Goal: Information Seeking & Learning: Learn about a topic

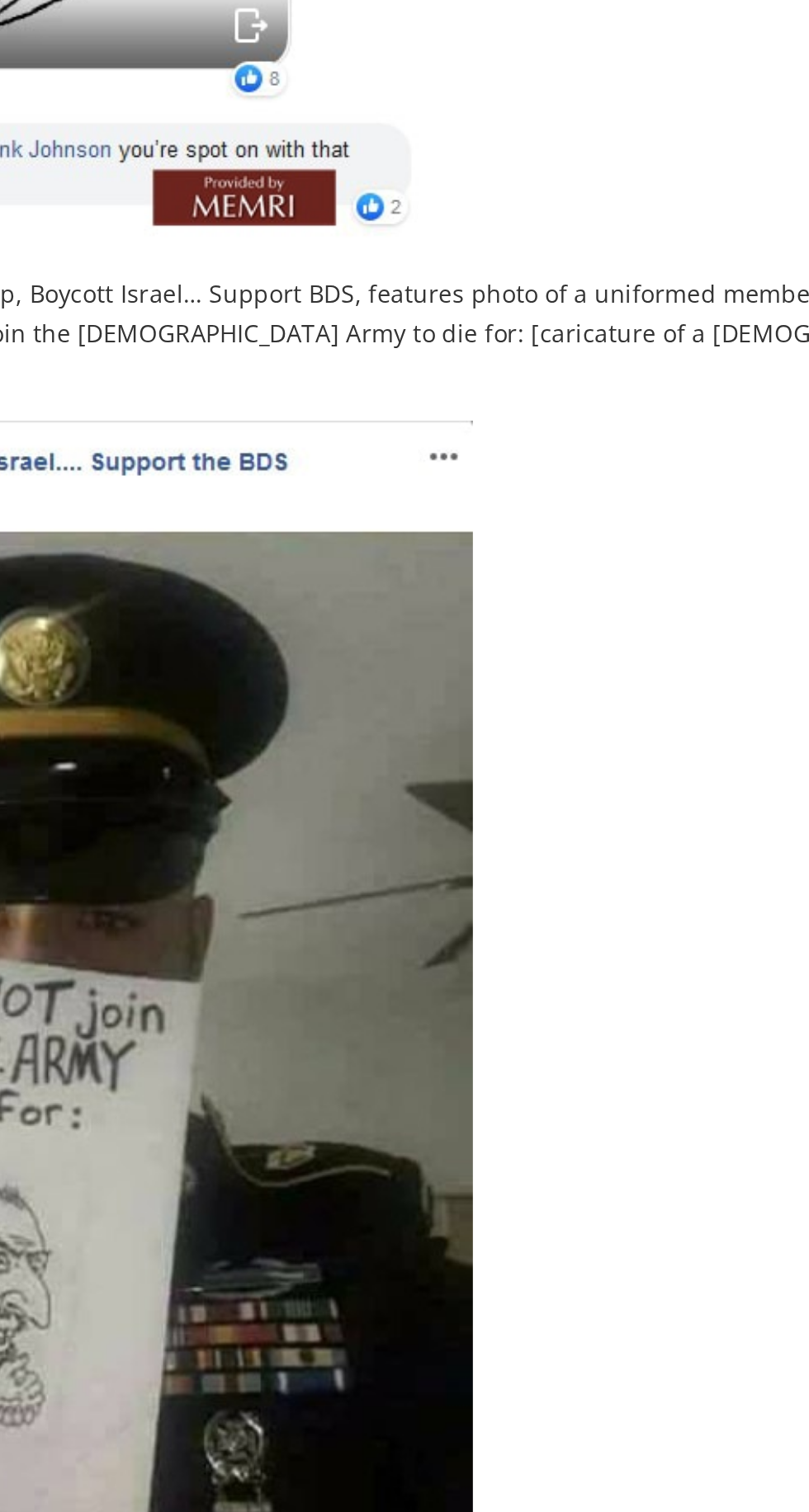
scroll to position [1825, 0]
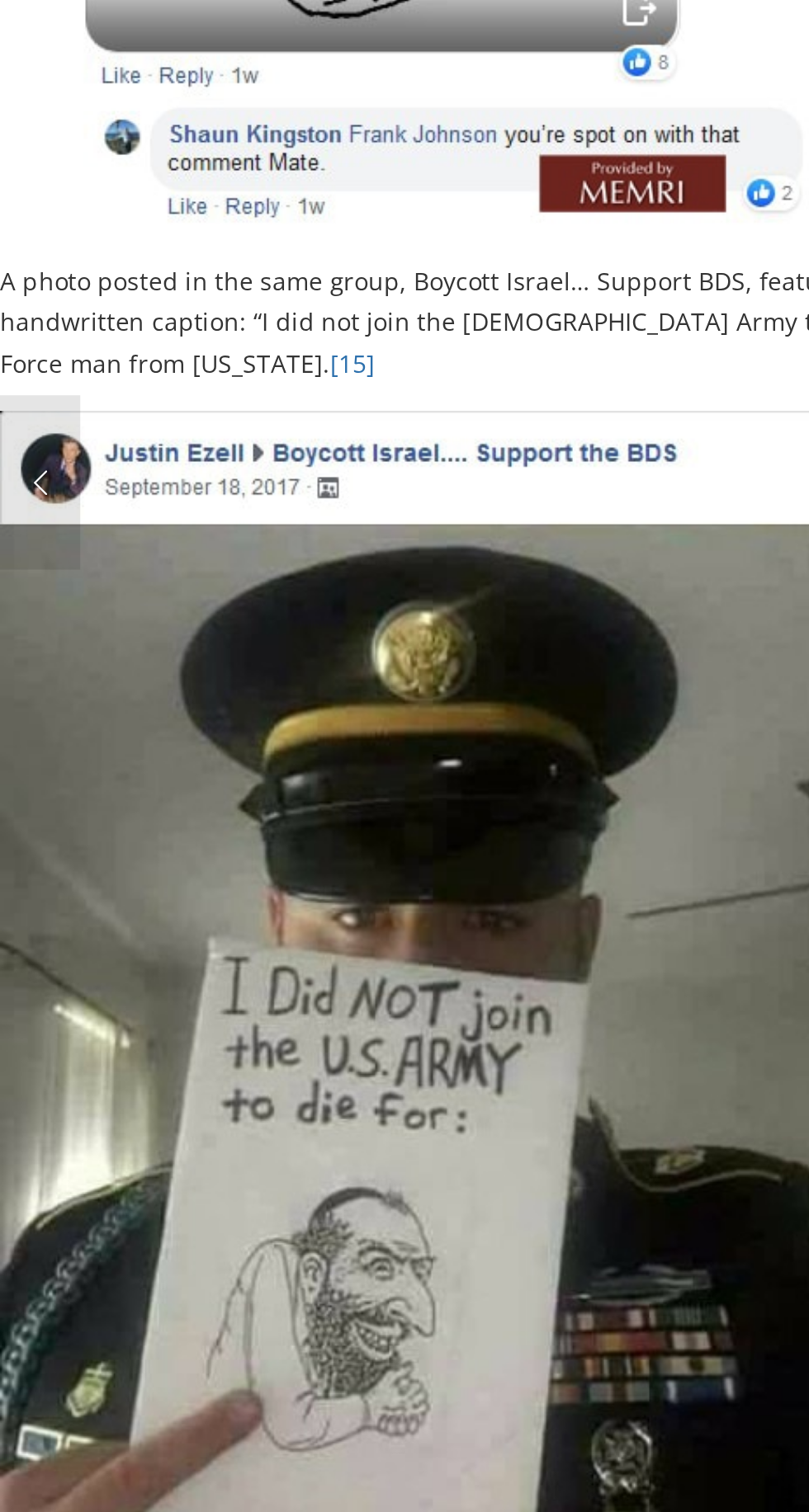
click at [298, 988] on img at bounding box center [204, 1060] width 409 height 683
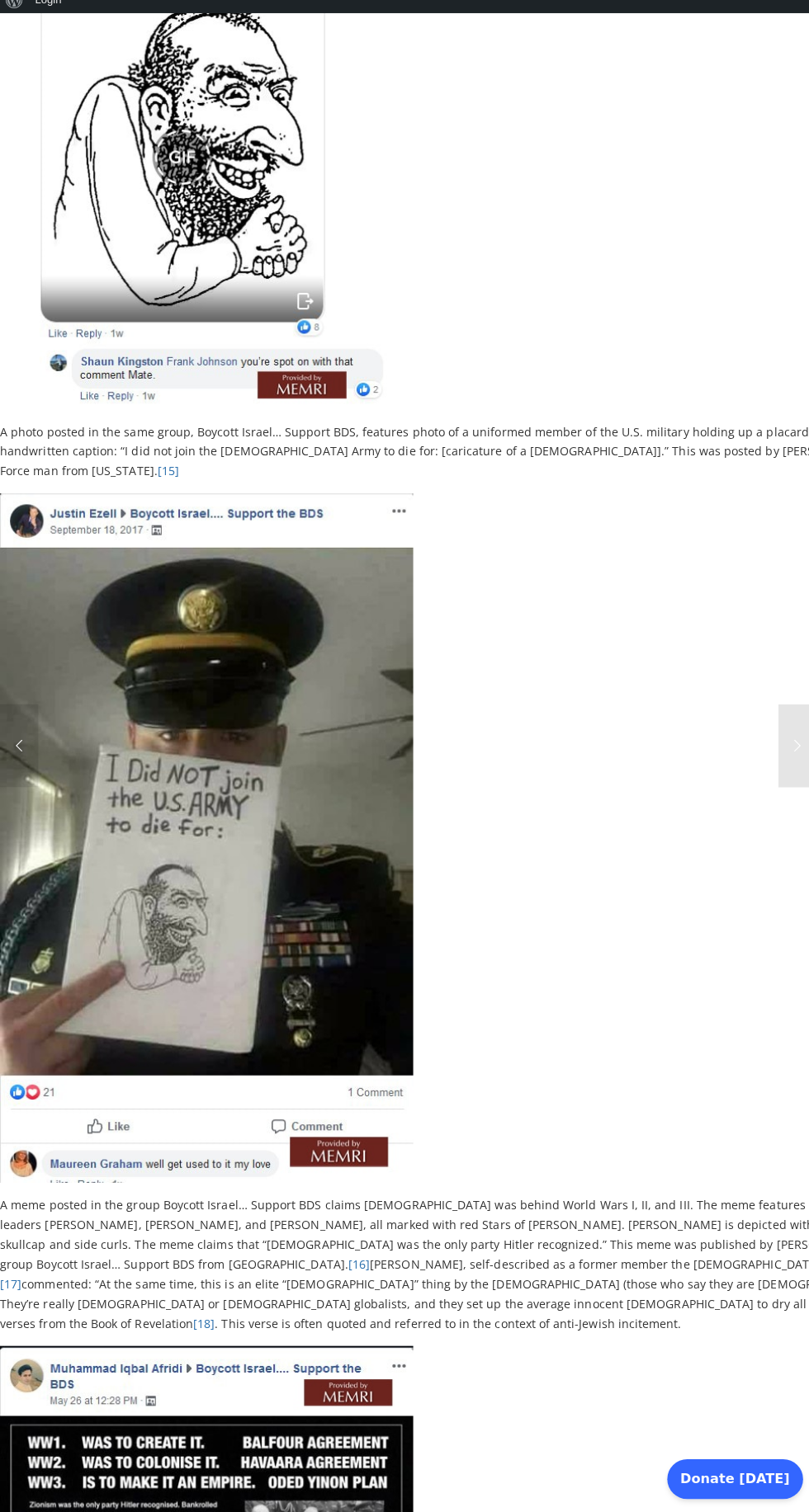
scroll to position [2049, 0]
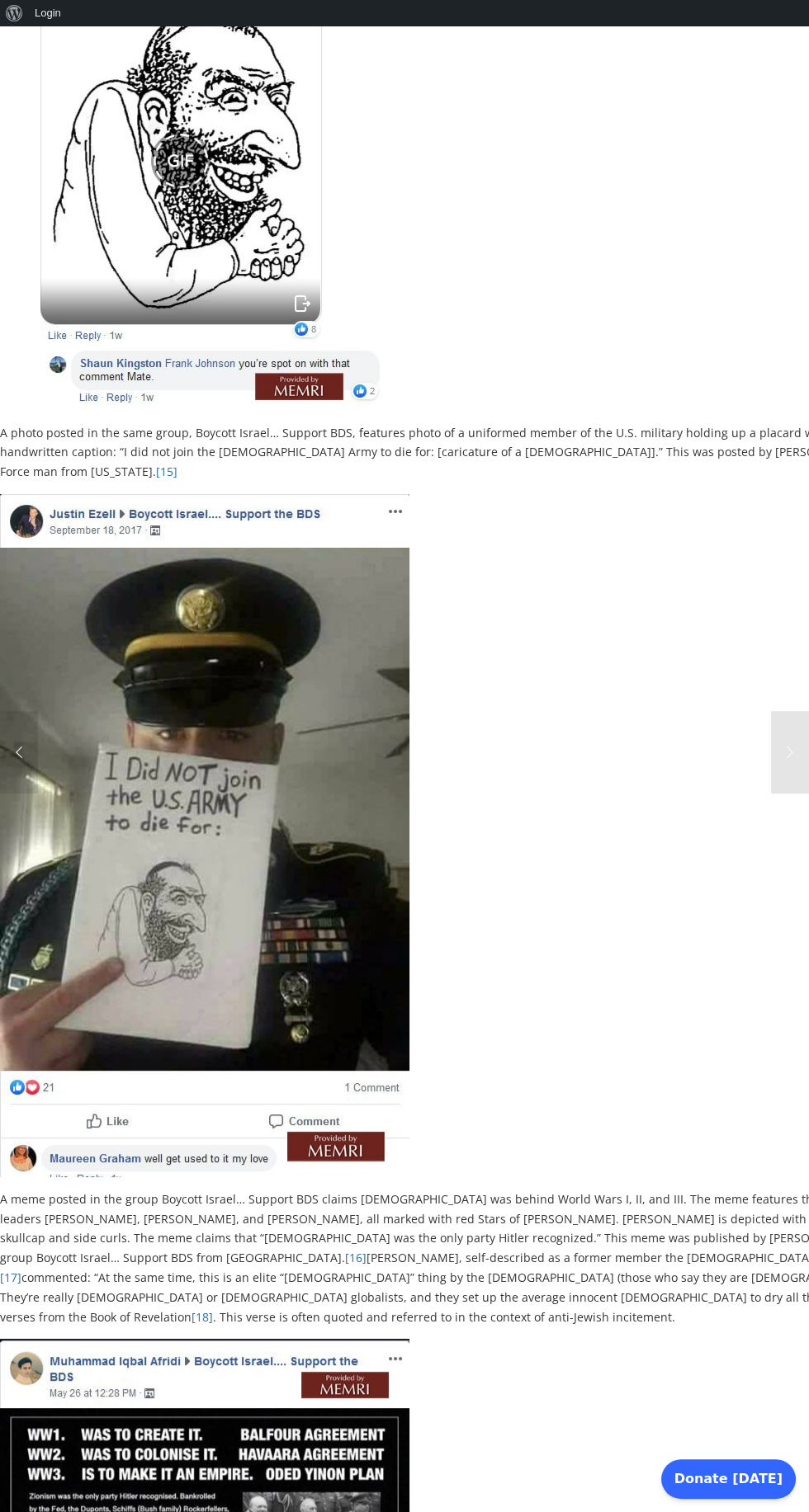
click at [351, 811] on img at bounding box center [204, 836] width 409 height 683
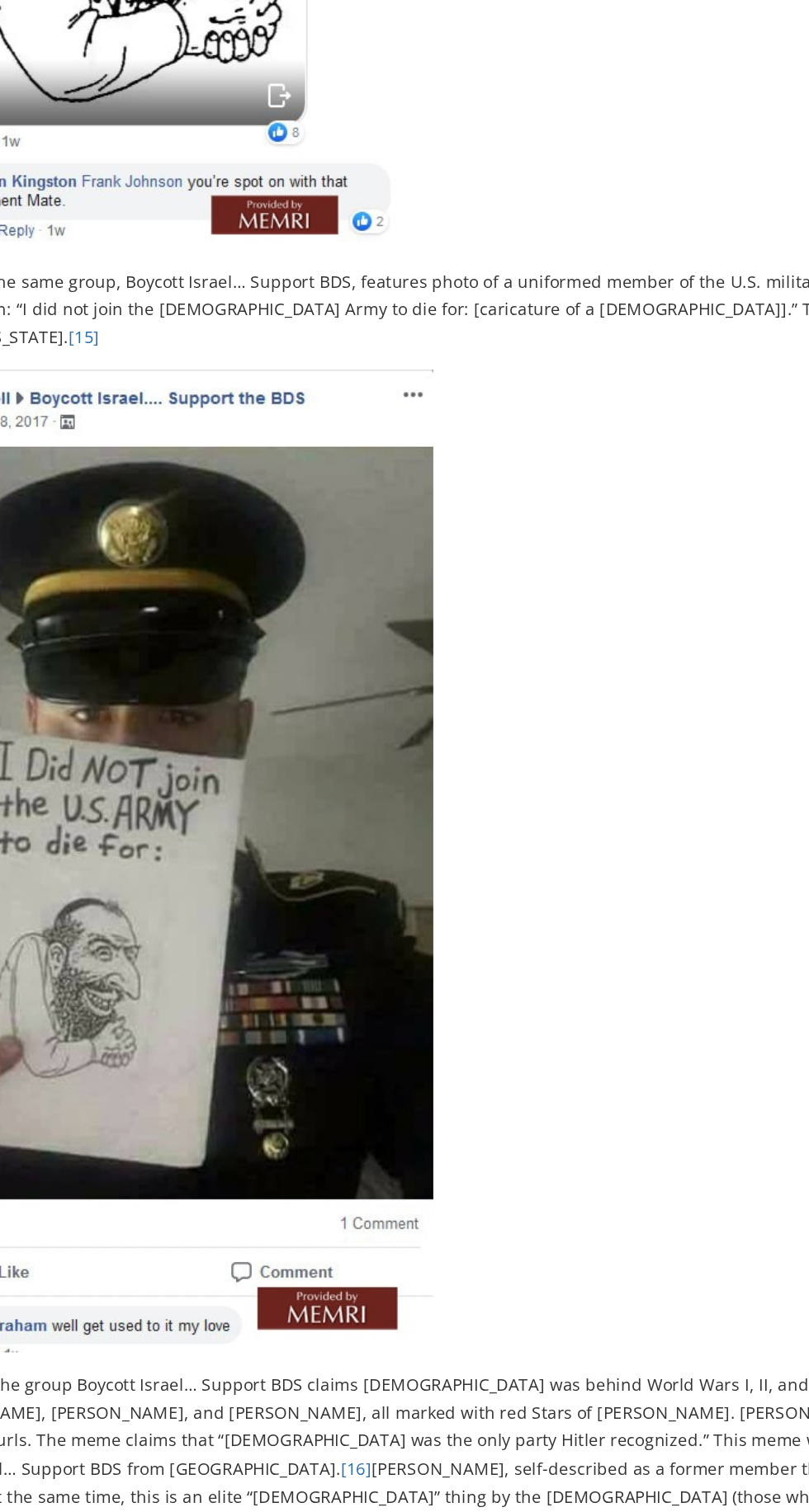
scroll to position [2046, 0]
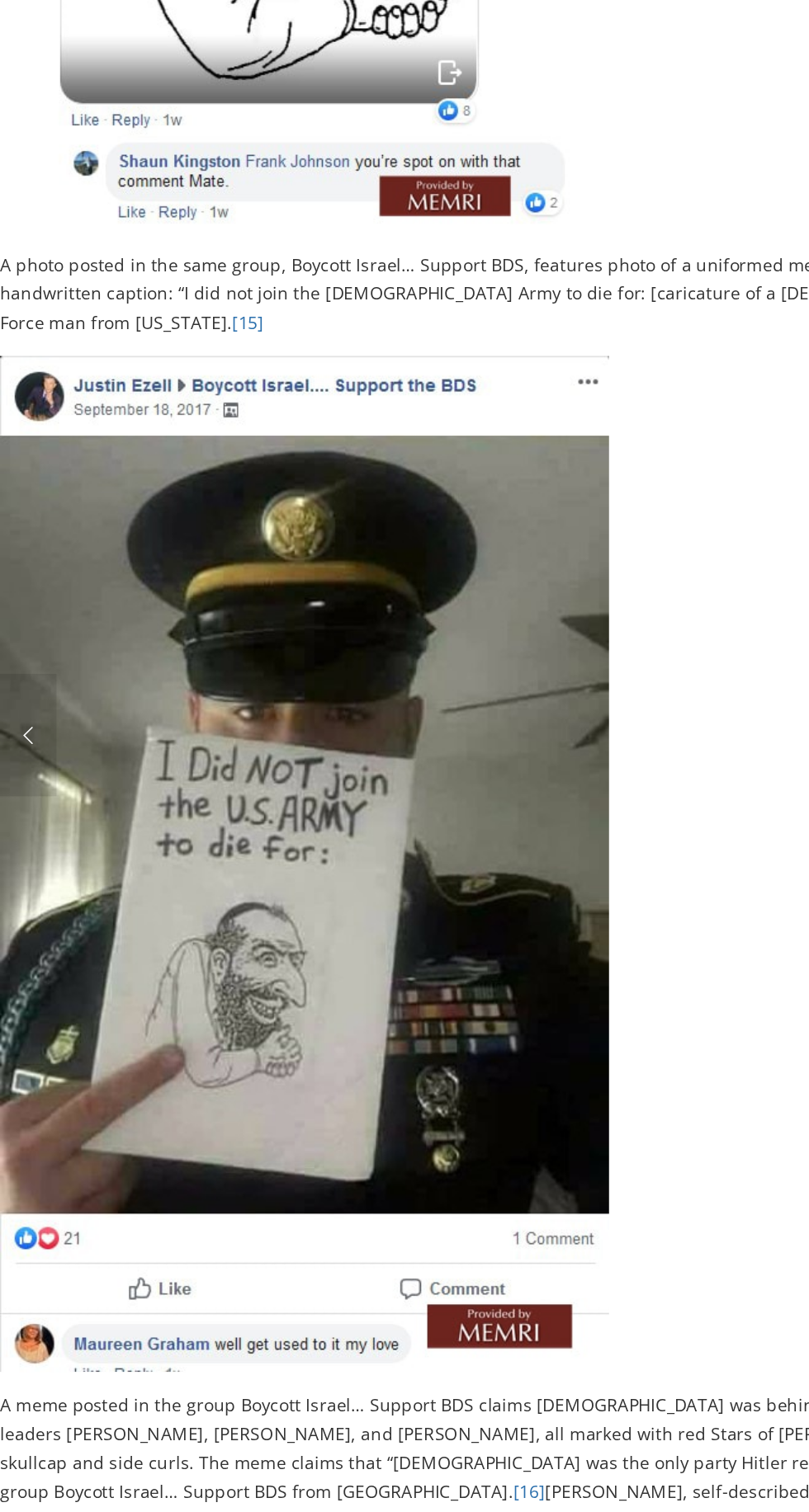
click at [99, 1048] on img at bounding box center [204, 839] width 409 height 683
click at [333, 873] on img at bounding box center [204, 839] width 409 height 683
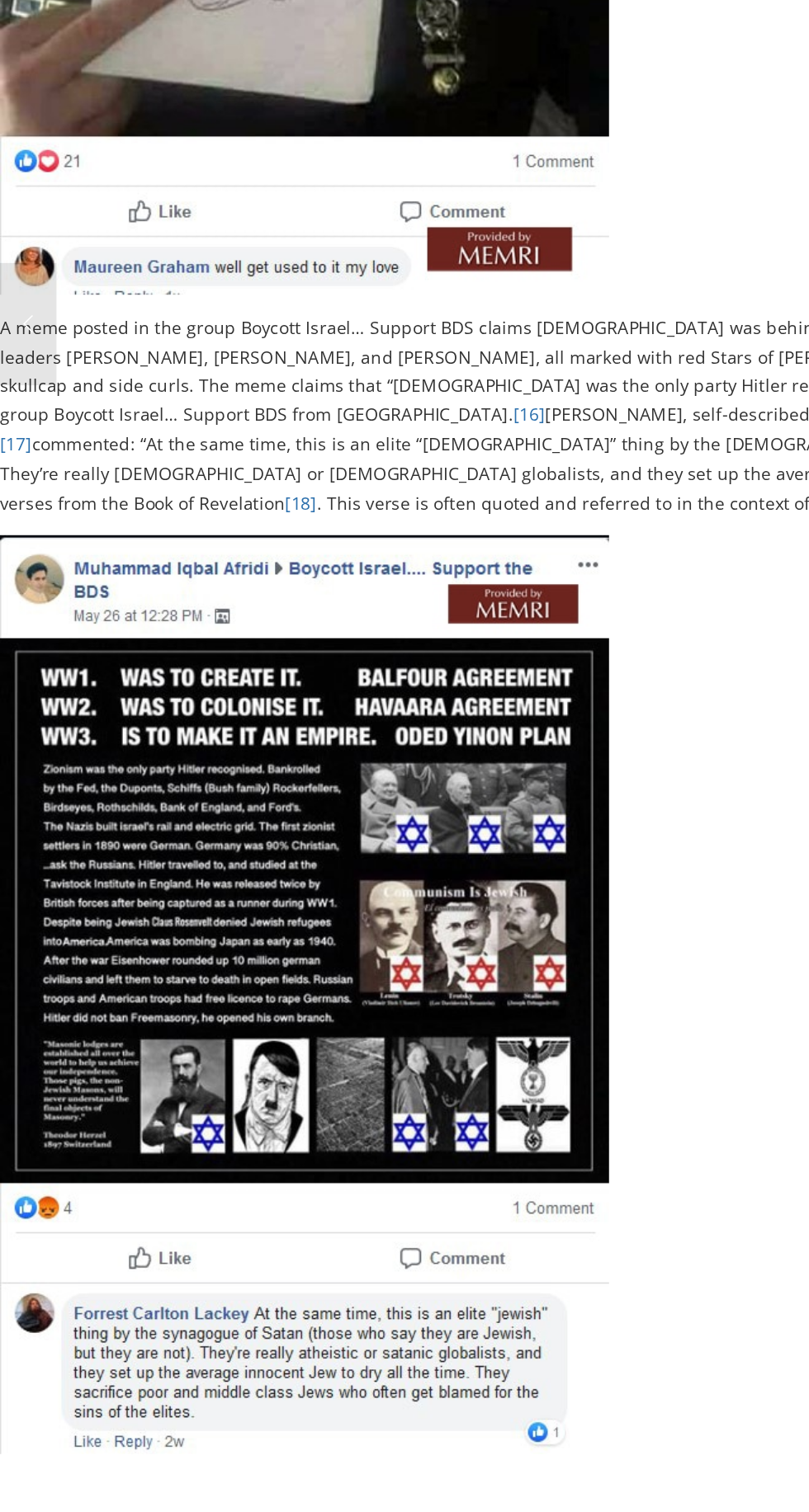
scroll to position [2500, 0]
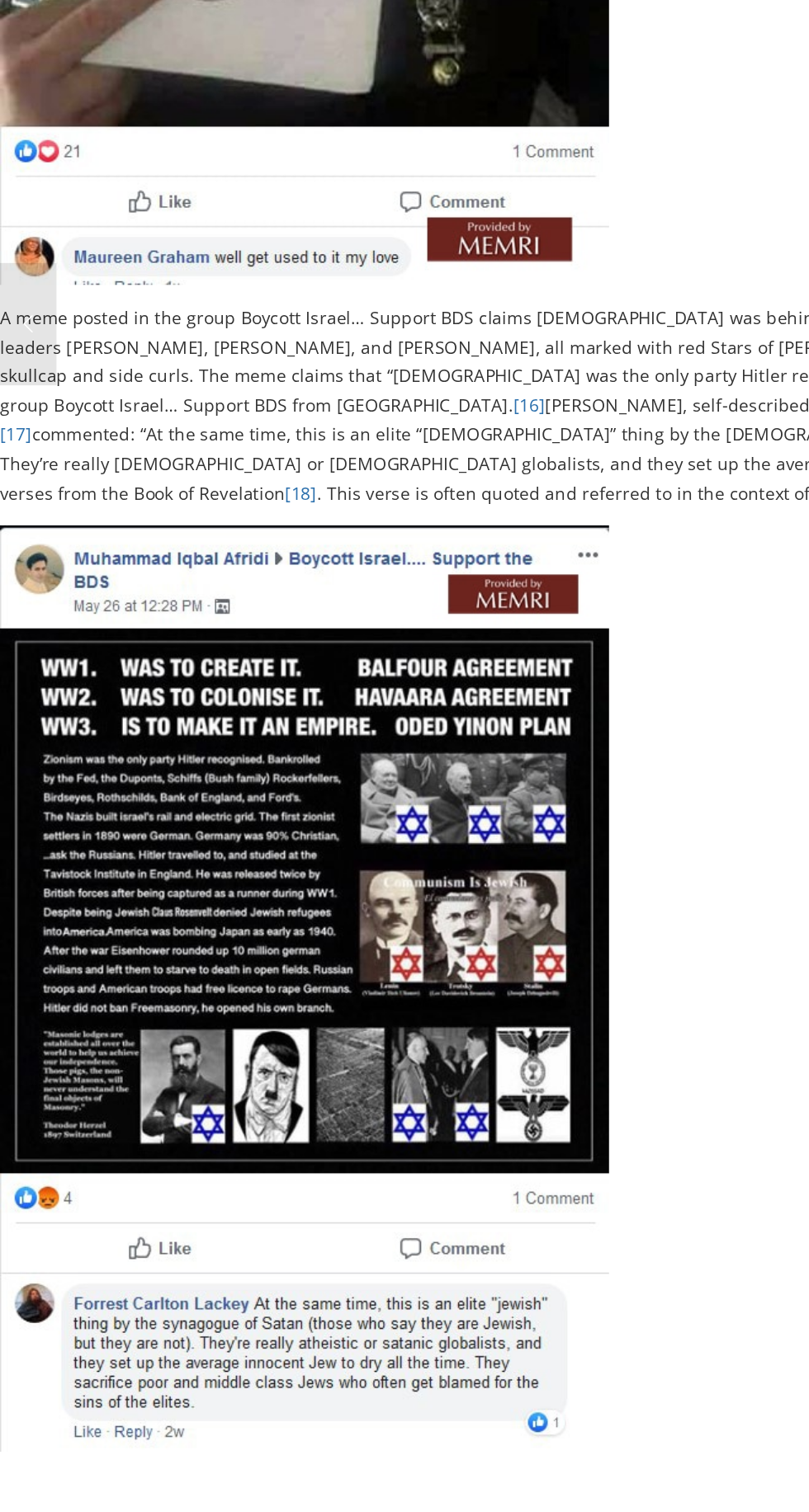
click at [330, 1131] on img at bounding box center [204, 1198] width 409 height 623
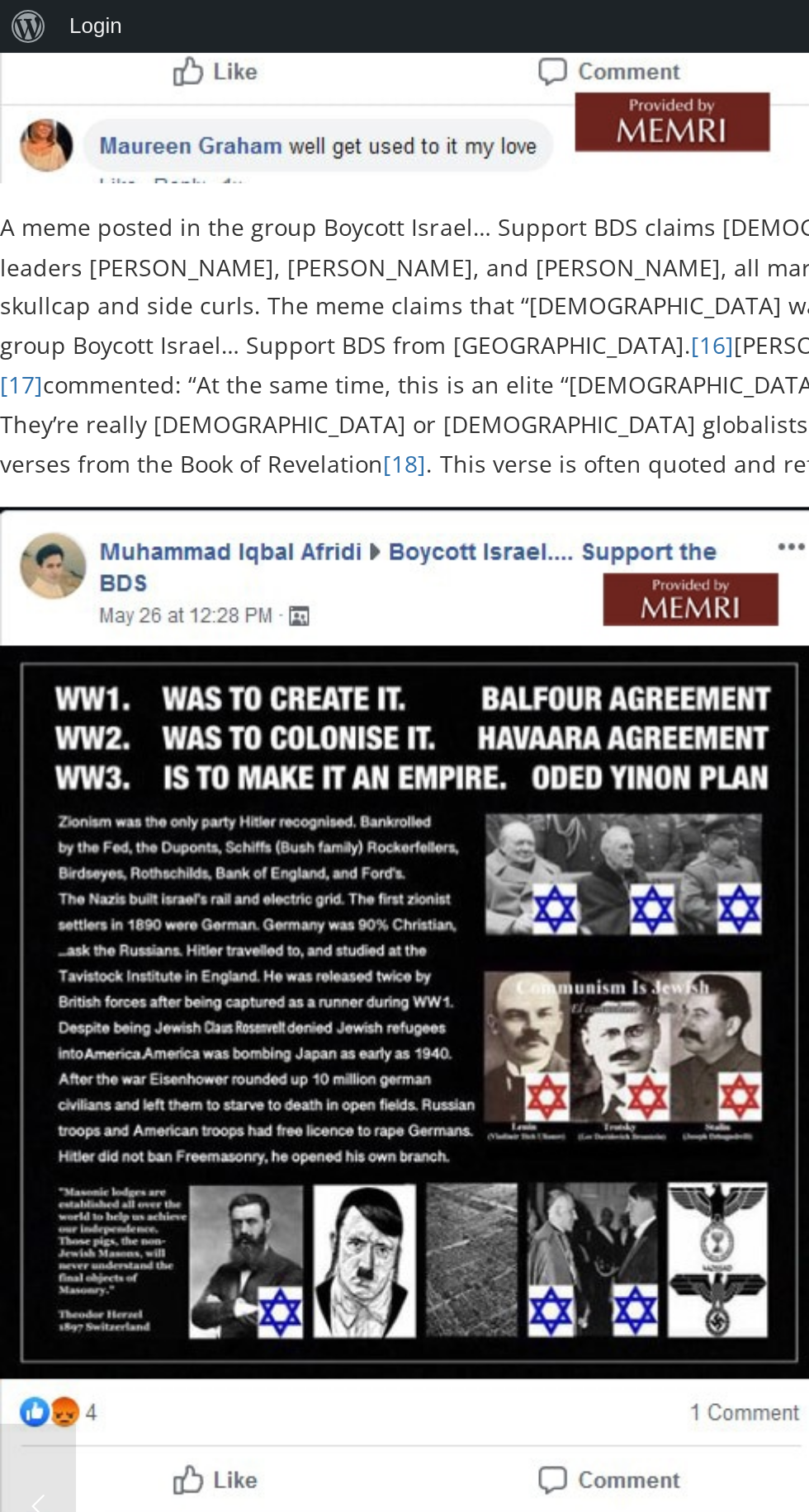
scroll to position [3135, 0]
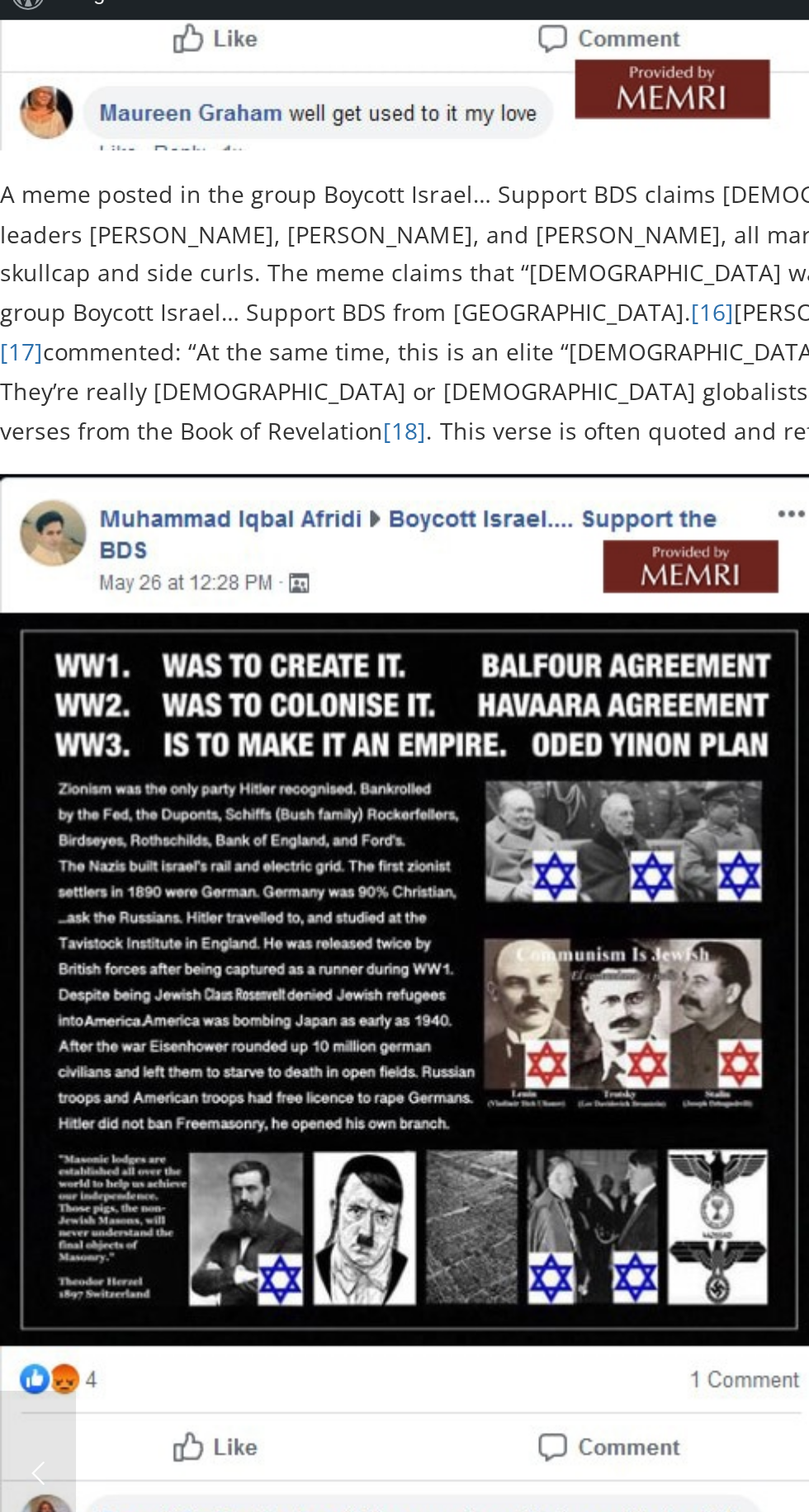
click at [344, 487] on img at bounding box center [204, 564] width 409 height 623
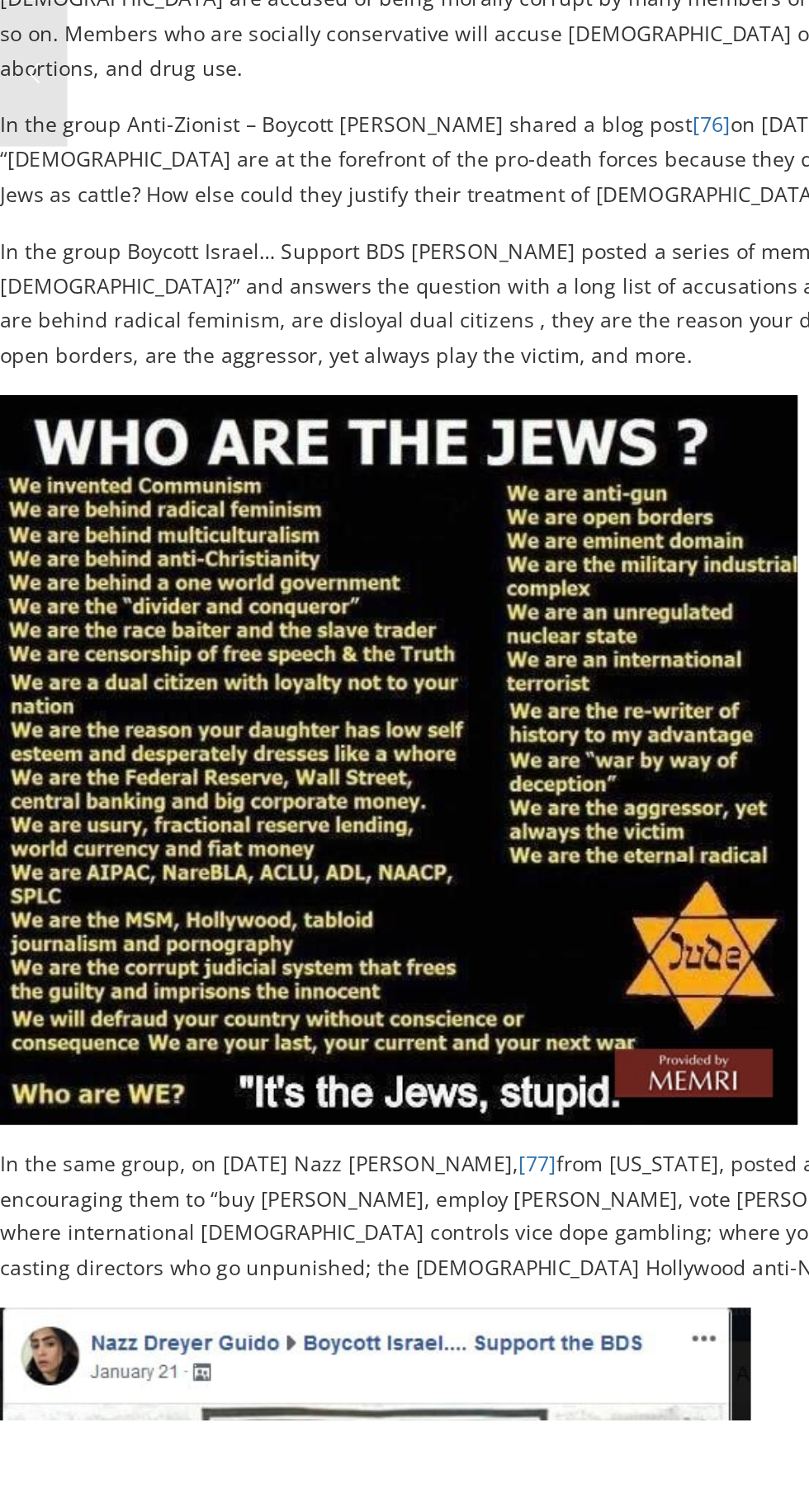
scroll to position [17990, 0]
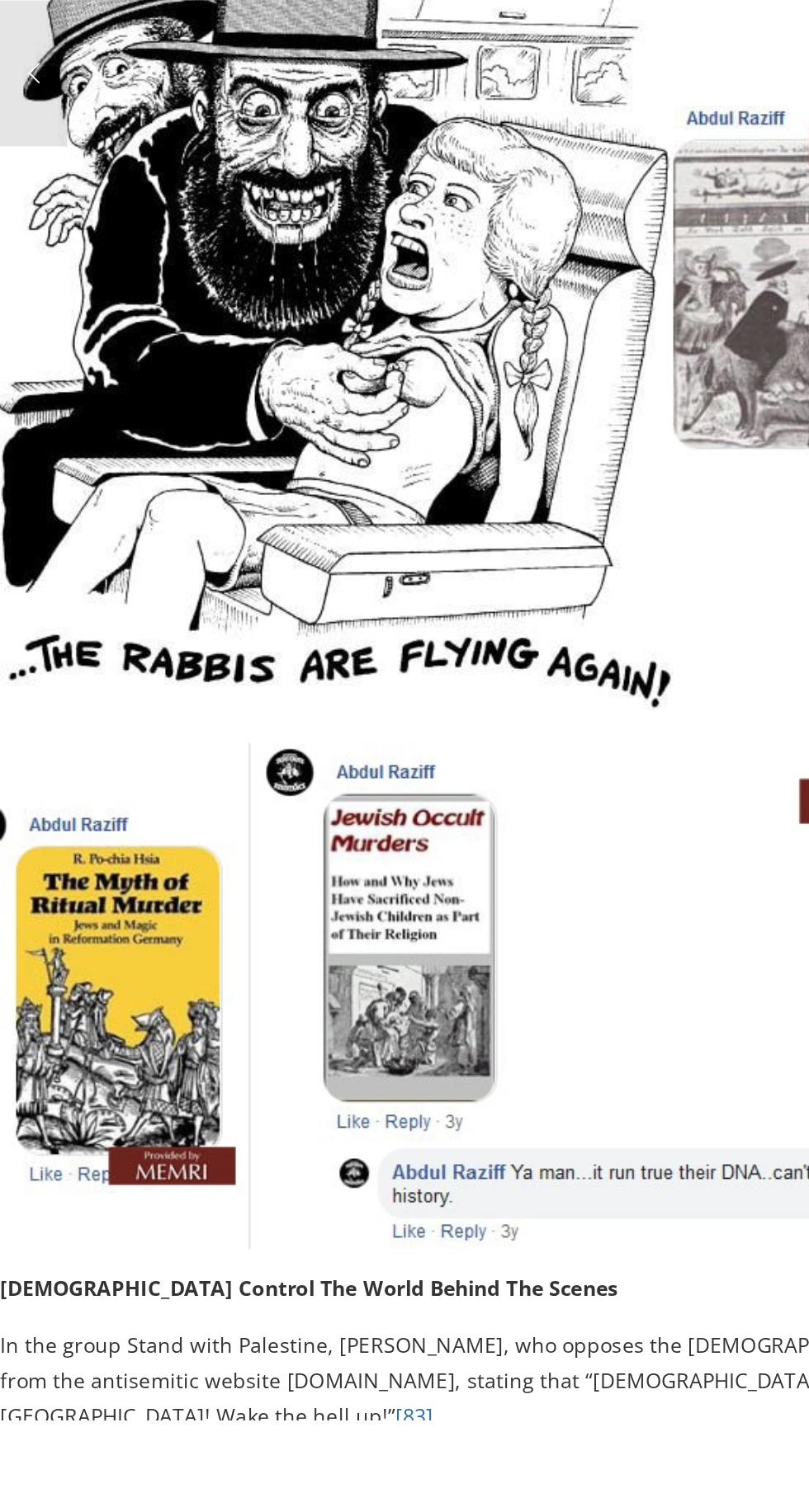
scroll to position [22030, 0]
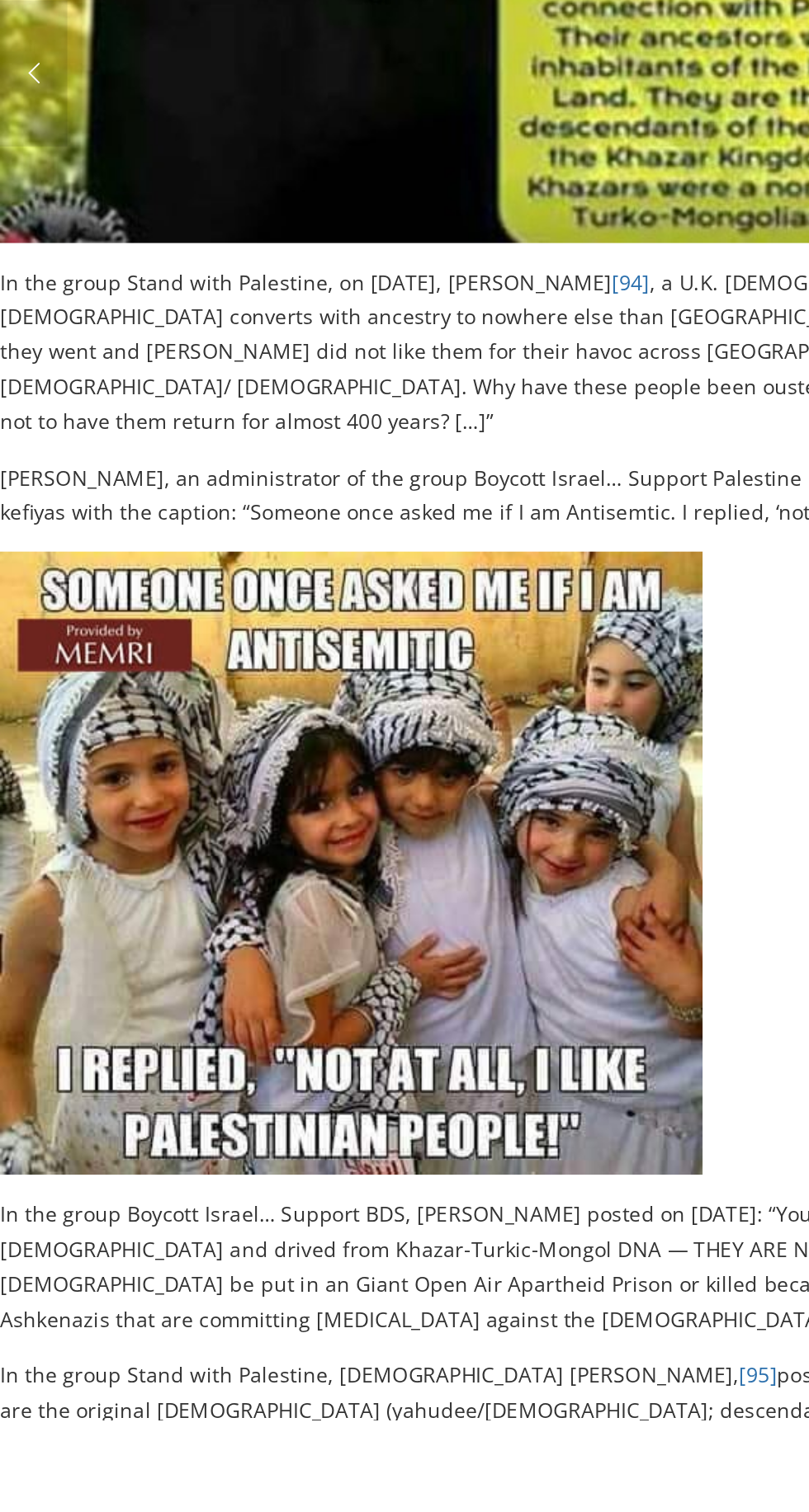
scroll to position [26972, 0]
